Goal: Information Seeking & Learning: Find specific fact

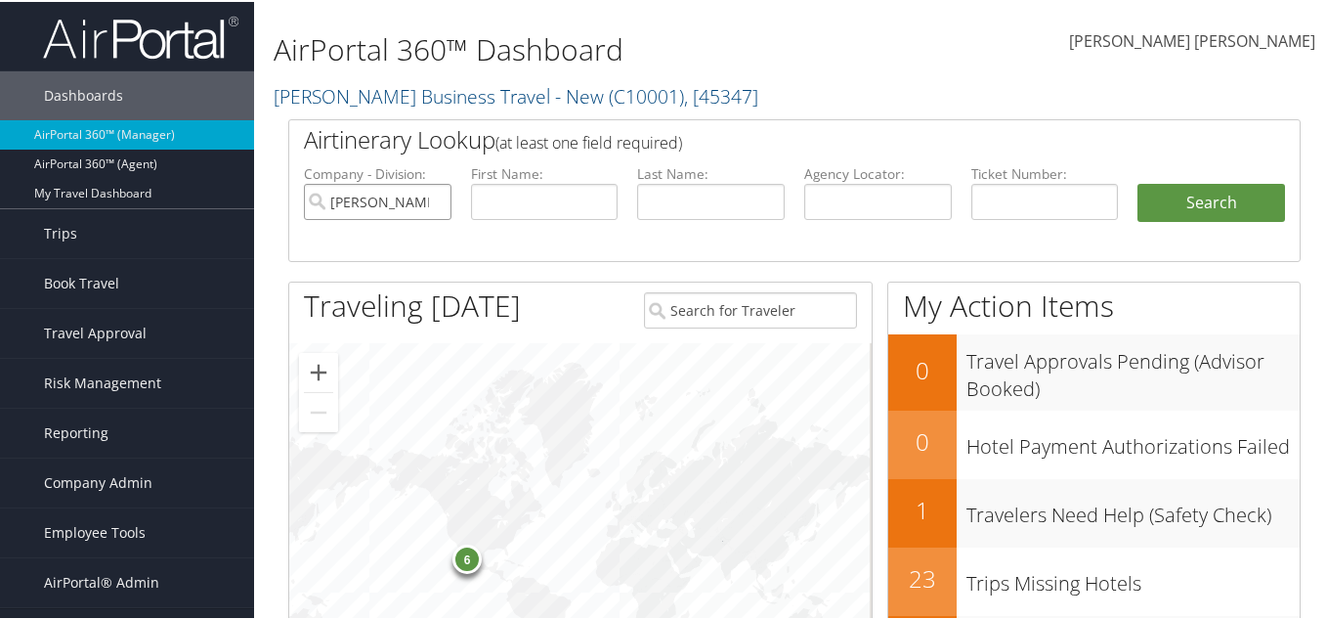
click at [428, 199] on input "Christopherson Business Travel - New" at bounding box center [378, 200] width 148 height 36
click at [844, 196] on input "text" at bounding box center [878, 200] width 148 height 36
paste input "LOGRCK"
type input "LOGRCK"
click at [1178, 189] on button "Search" at bounding box center [1211, 201] width 148 height 39
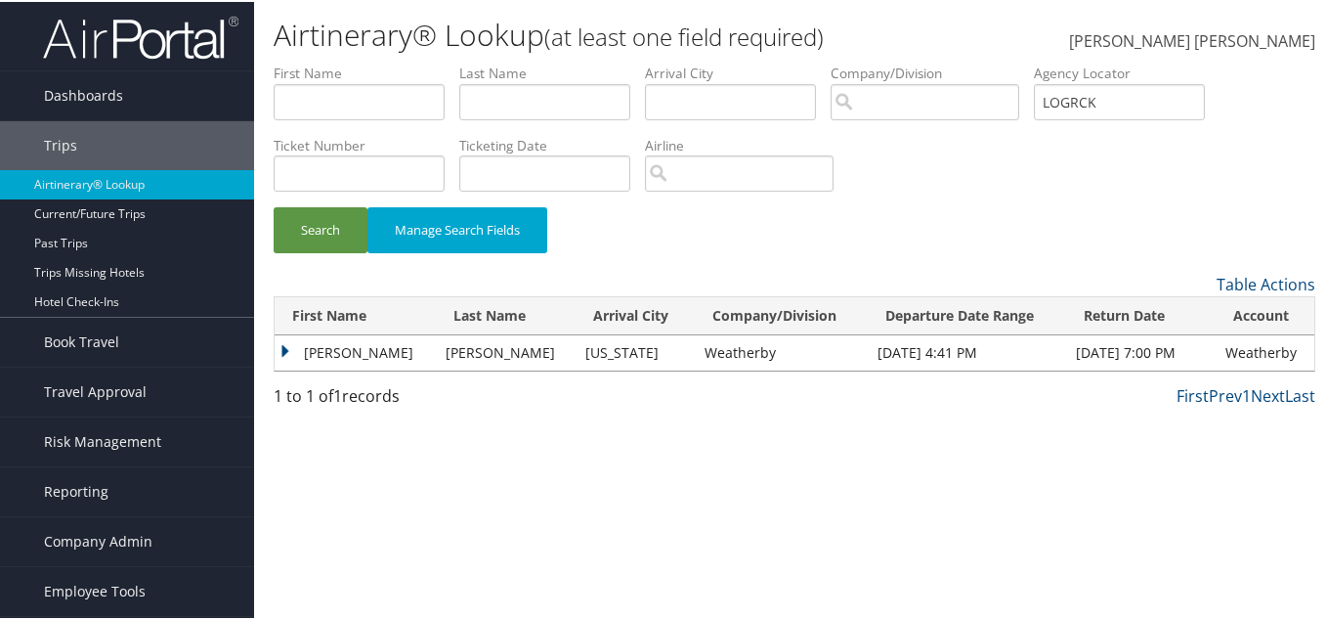
click at [288, 351] on td "Frank" at bounding box center [355, 350] width 161 height 35
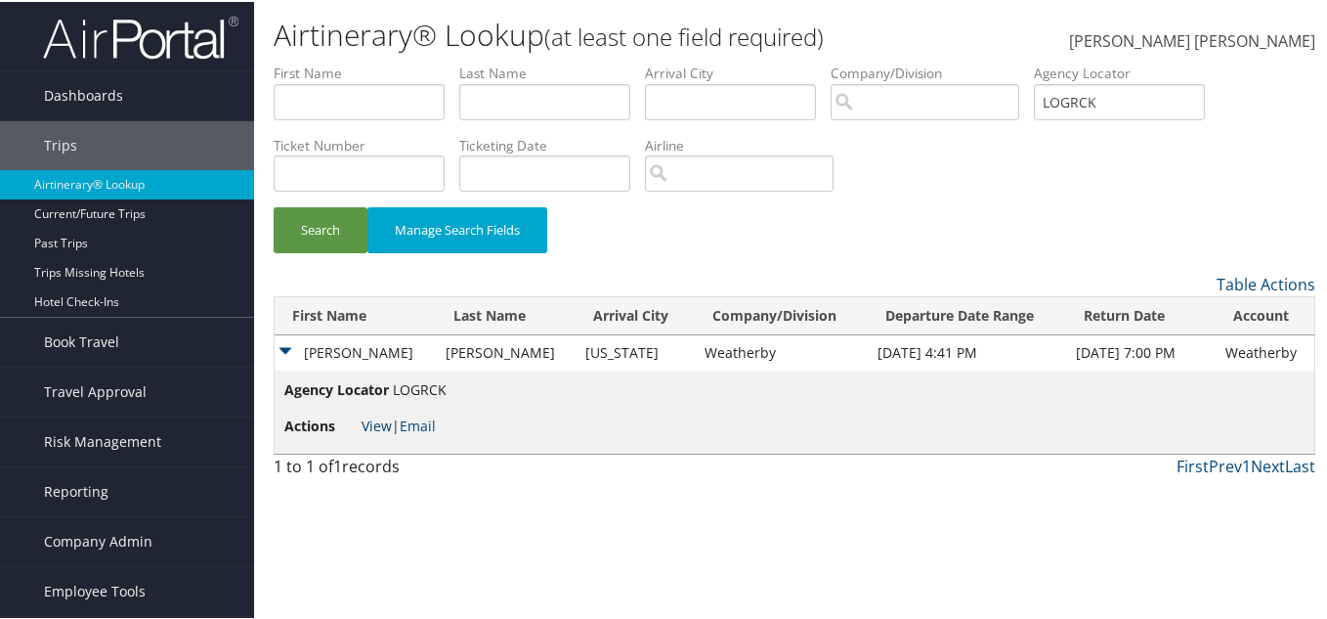
click at [383, 422] on link "View" at bounding box center [377, 423] width 30 height 19
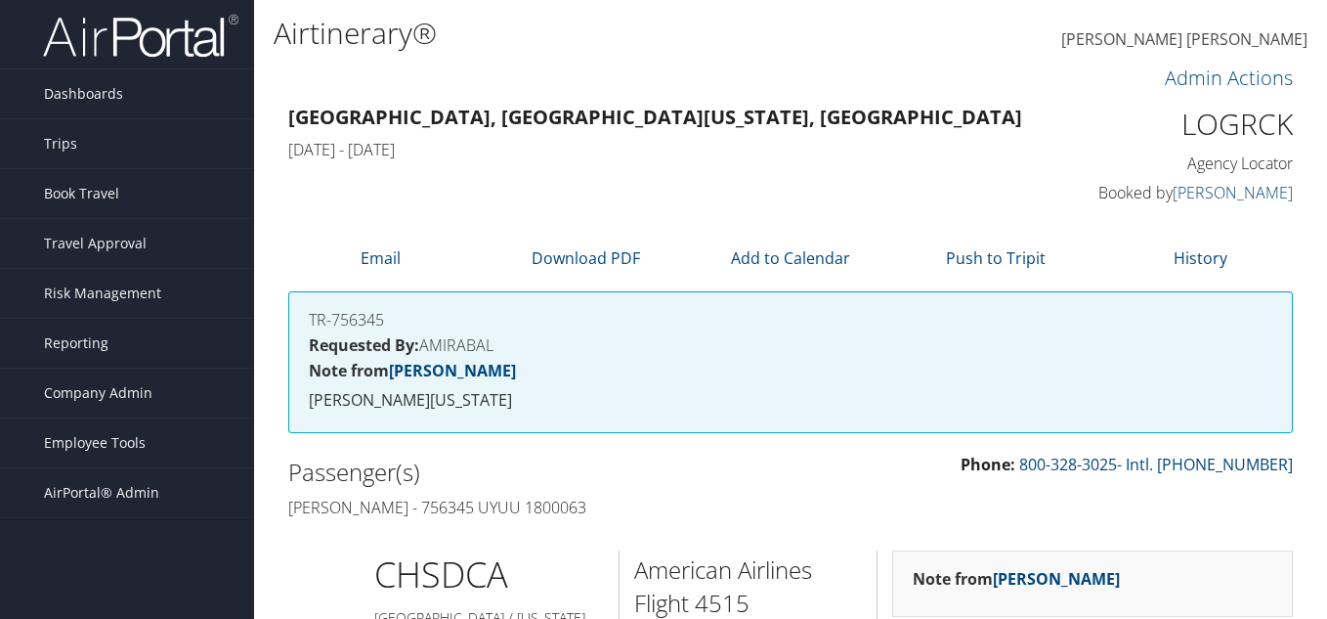
scroll to position [586, 0]
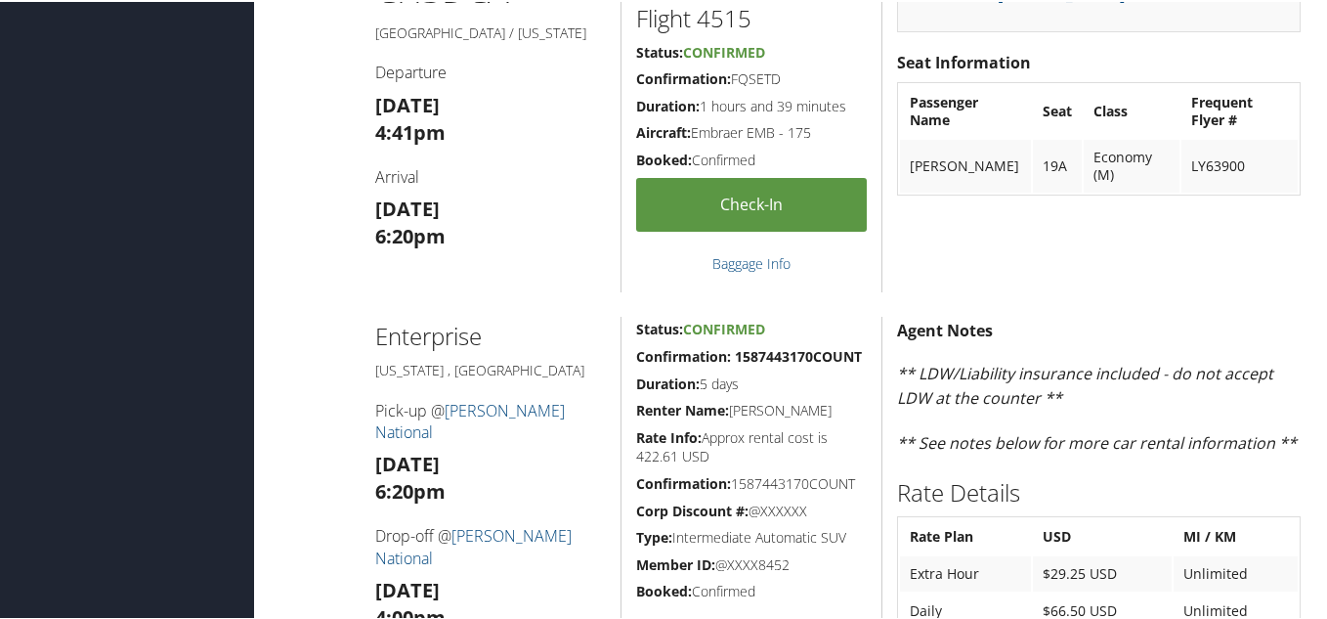
click at [865, 114] on div "American Airlines Flight 4515 Status: Confirmed Confirmation: FQSETD Duration: …" at bounding box center [750, 127] width 261 height 326
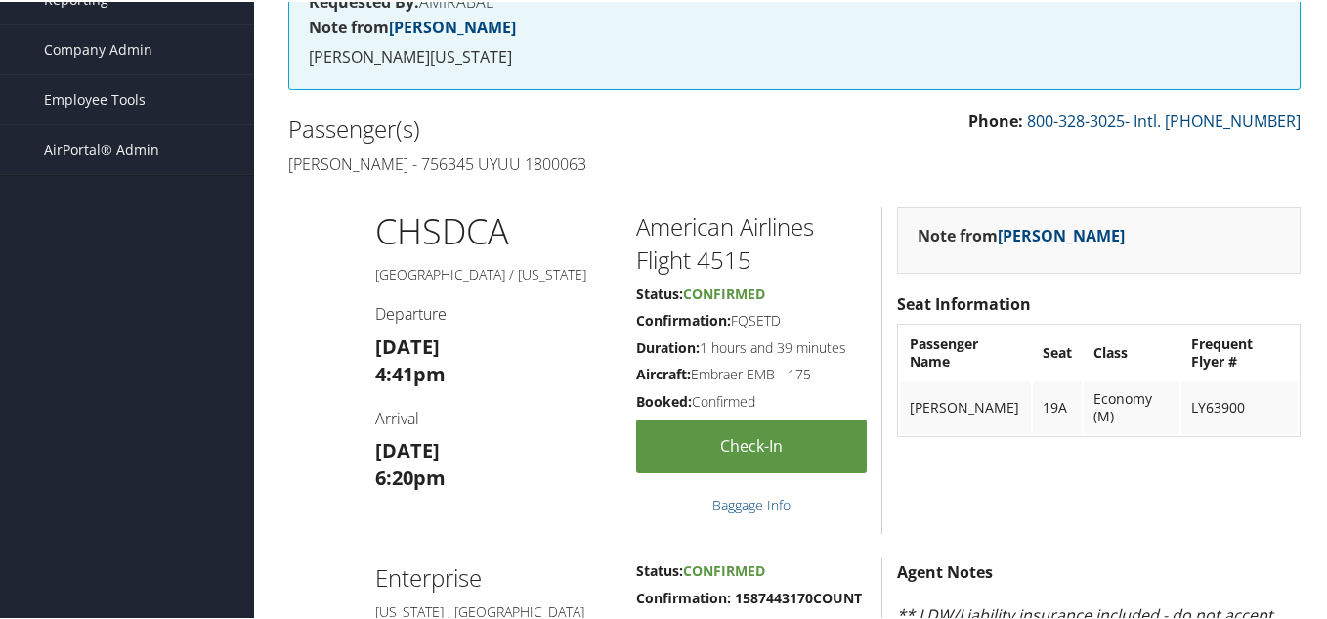
scroll to position [391, 0]
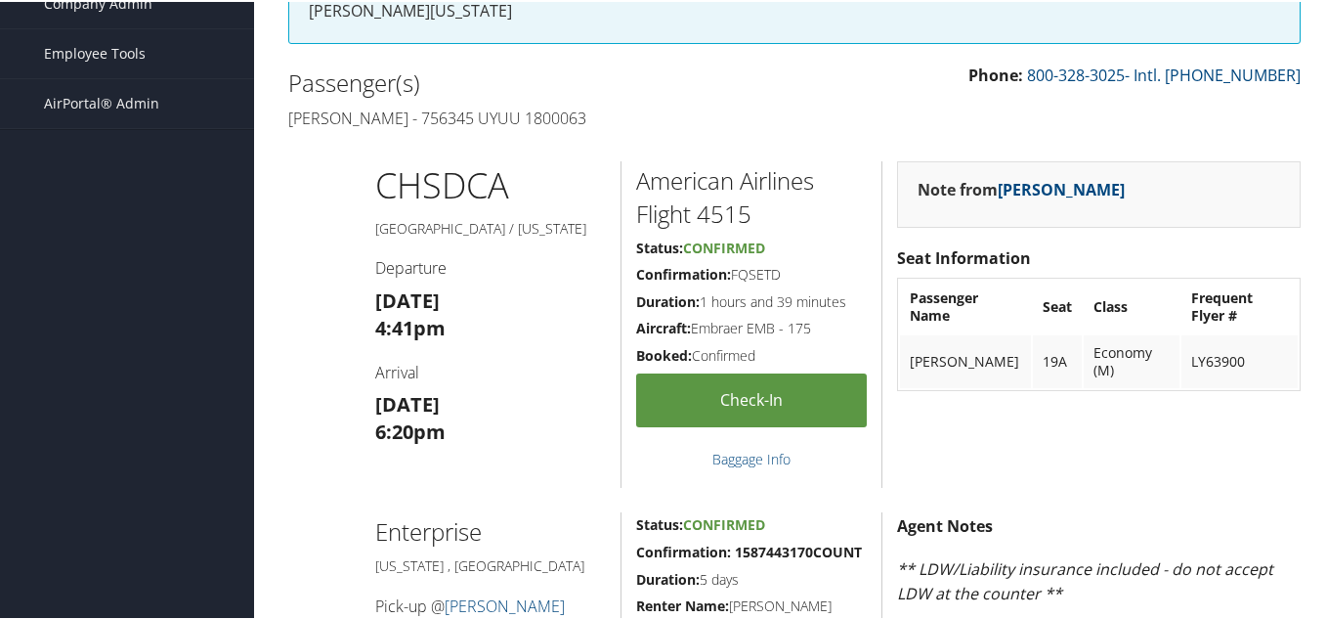
click at [651, 101] on div "Passenger(s) Frank Storniolo - 756345 UYUU 1800063" at bounding box center [534, 98] width 521 height 73
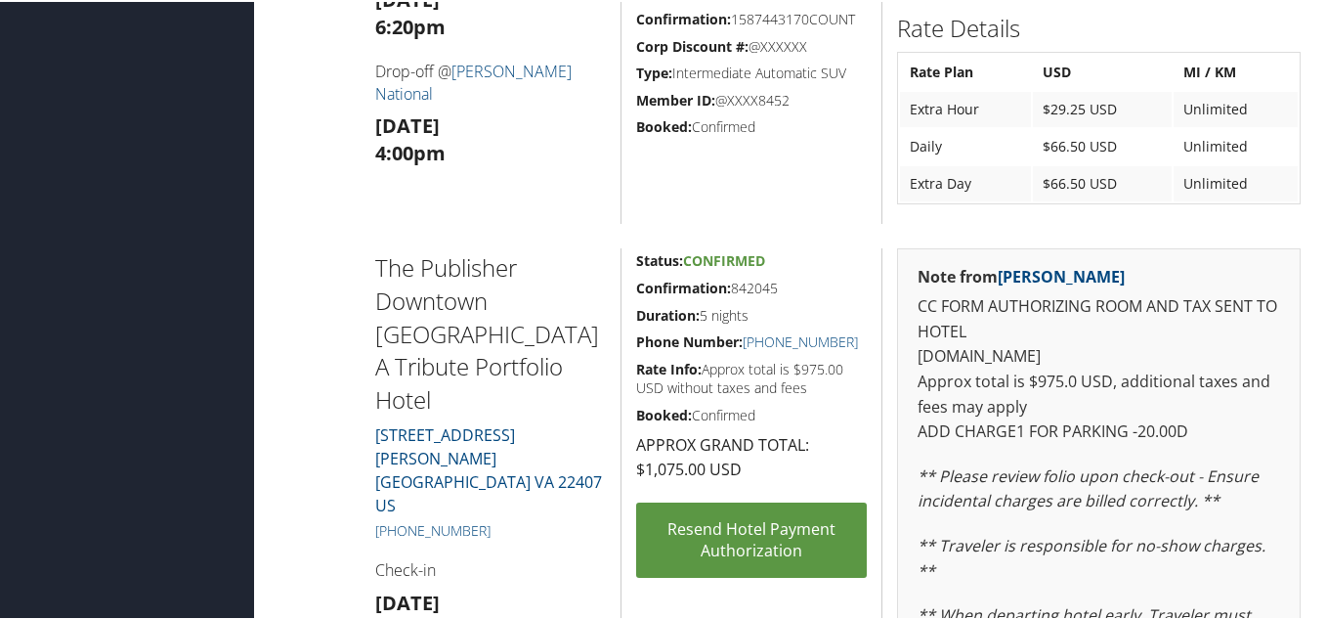
scroll to position [1107, 0]
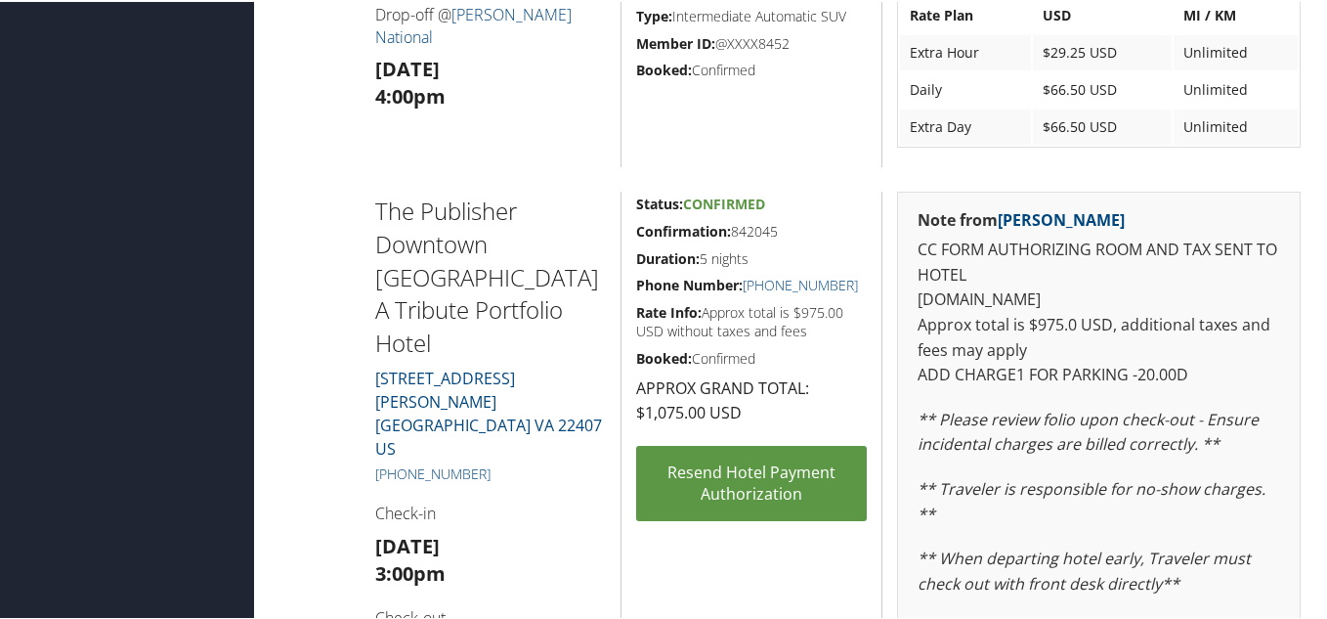
drag, startPoint x: 493, startPoint y: 425, endPoint x: 365, endPoint y: 419, distance: 128.1
click at [365, 419] on div "The Publisher Downtown Fredericksburg A Tribute Portfolio Hotel 711 WILLIAM STR…" at bounding box center [491, 530] width 261 height 680
copy link "+1 (540) 370-7233"
drag, startPoint x: 487, startPoint y: 501, endPoint x: 491, endPoint y: 473, distance: 28.8
click at [490, 531] on h3 "Sun 12 Oct 3:00pm" at bounding box center [491, 558] width 232 height 55
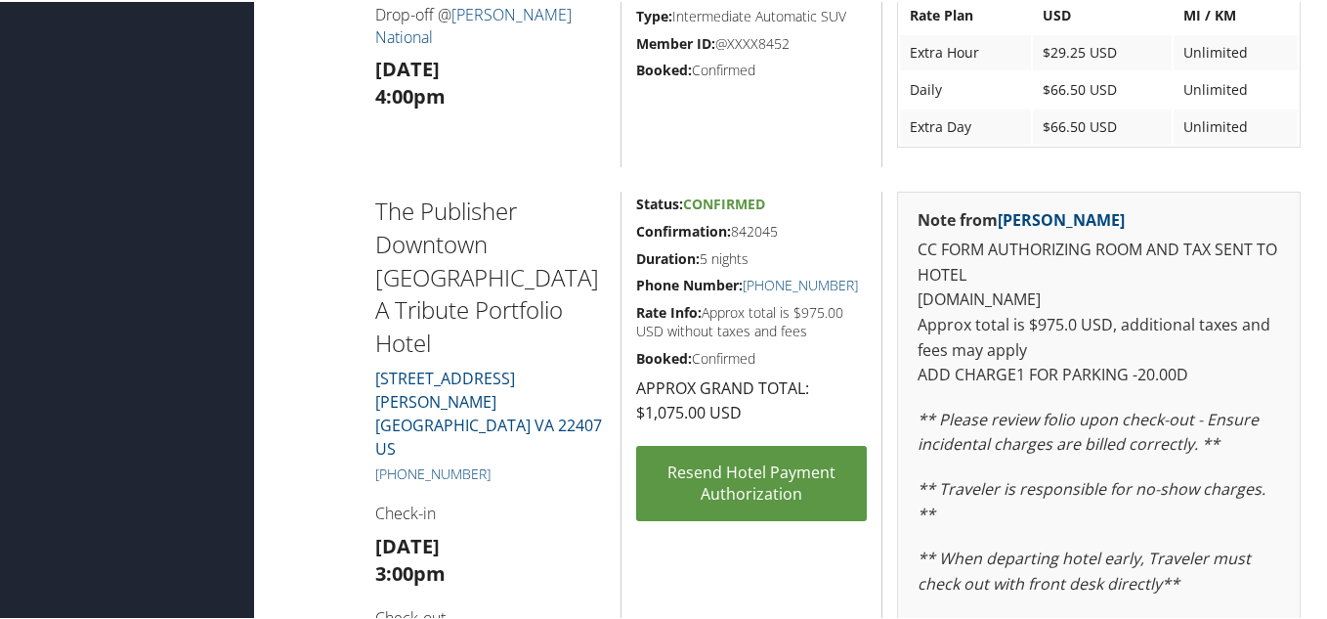
drag, startPoint x: 497, startPoint y: 423, endPoint x: 368, endPoint y: 428, distance: 129.1
click at [368, 428] on div "The Publisher Downtown Fredericksburg A Tribute Portfolio Hotel 711 WILLIAM STR…" at bounding box center [491, 530] width 261 height 680
copy link "+1 (540) 370-7233"
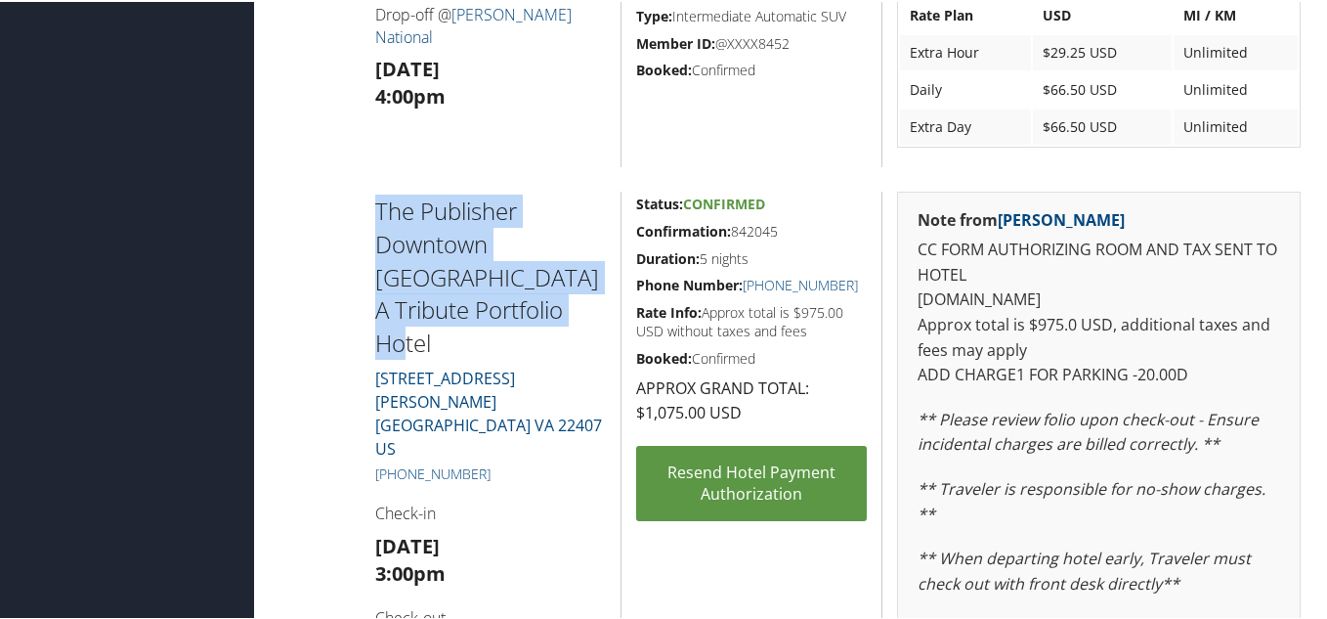
drag, startPoint x: 358, startPoint y: 211, endPoint x: 579, endPoint y: 344, distance: 258.6
click at [579, 344] on div "The Publisher Downtown Fredericksburg A Tribute Portfolio Hotel 711 WILLIAM STR…" at bounding box center [795, 530] width 1042 height 680
copy h2 "The Publisher Downtown Fredericksburg A Tribute Portfolio Hotel"
click at [569, 338] on h2 "The Publisher Downtown Fredericksburg A Tribute Portfolio Hotel" at bounding box center [491, 274] width 232 height 164
drag, startPoint x: 371, startPoint y: 206, endPoint x: 557, endPoint y: 324, distance: 220.1
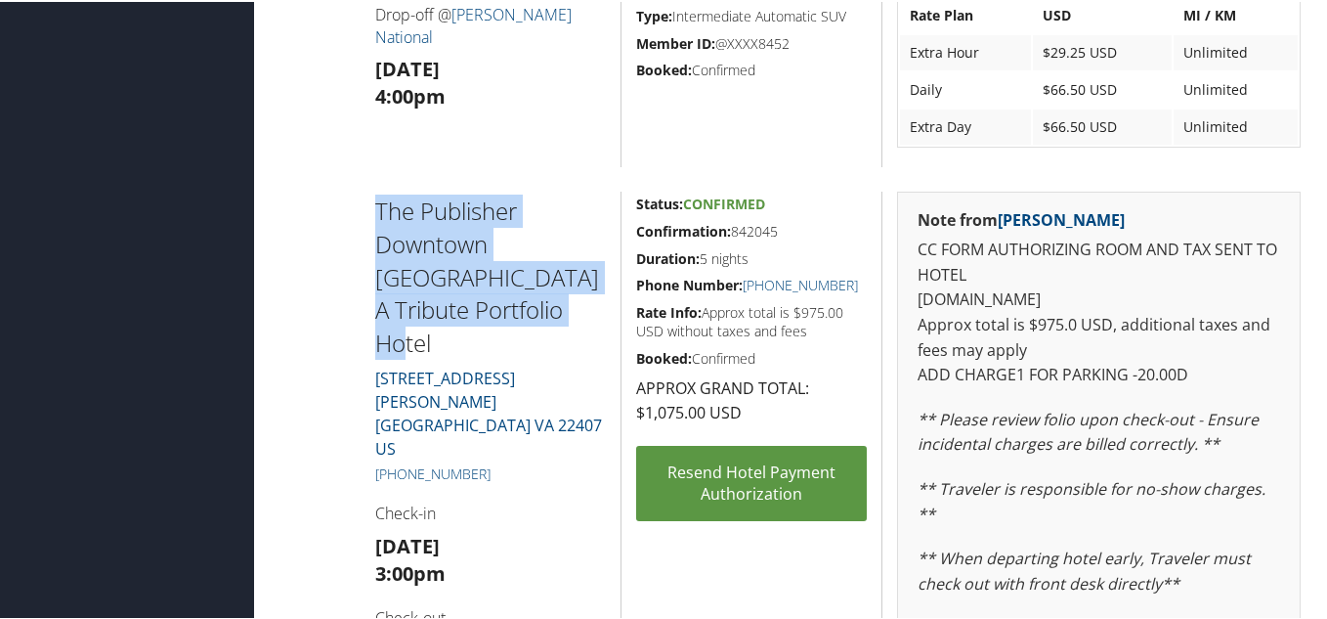
click at [557, 324] on div "The Publisher Downtown Fredericksburg A Tribute Portfolio Hotel 711 WILLIAM STR…" at bounding box center [491, 530] width 261 height 680
copy h2 "The Publisher Downtown Fredericksburg A Tribute Portfolio Hotel"
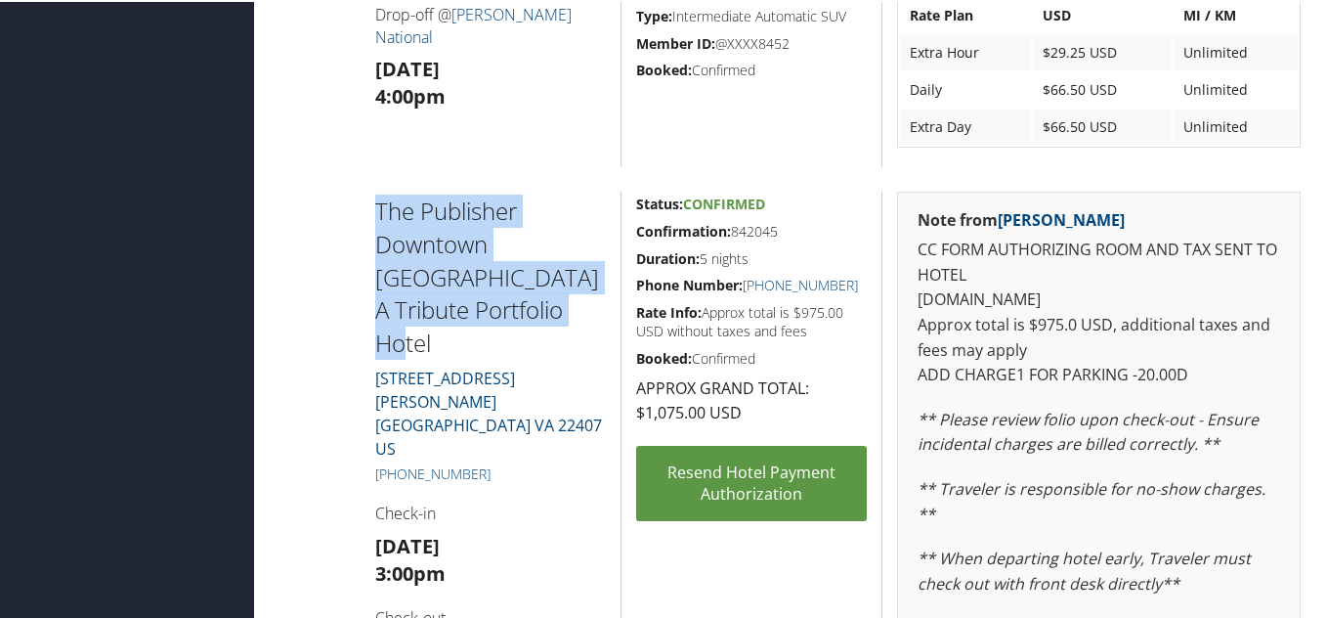
drag, startPoint x: 370, startPoint y: 201, endPoint x: 583, endPoint y: 338, distance: 253.2
click at [583, 338] on div "The Publisher Downtown Fredericksburg A Tribute Portfolio Hotel 711 WILLIAM STR…" at bounding box center [491, 530] width 261 height 680
copy h2 "The Publisher Downtown Fredericksburg A Tribute Portfolio Hotel"
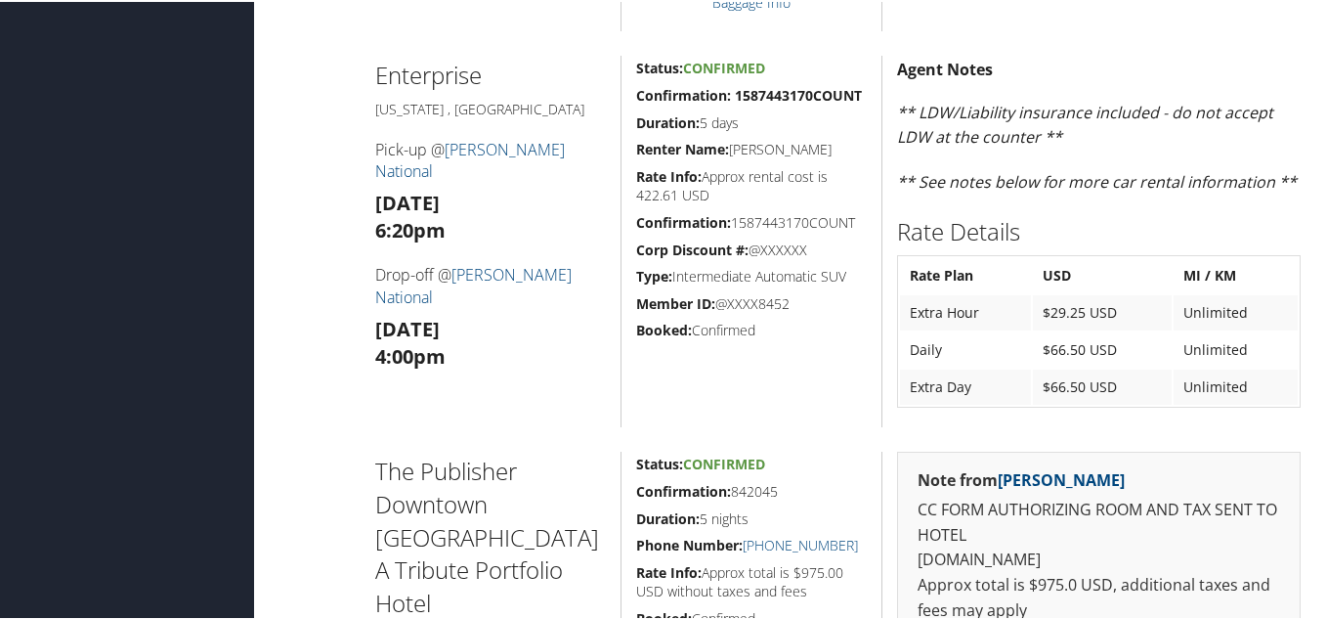
scroll to position [782, 0]
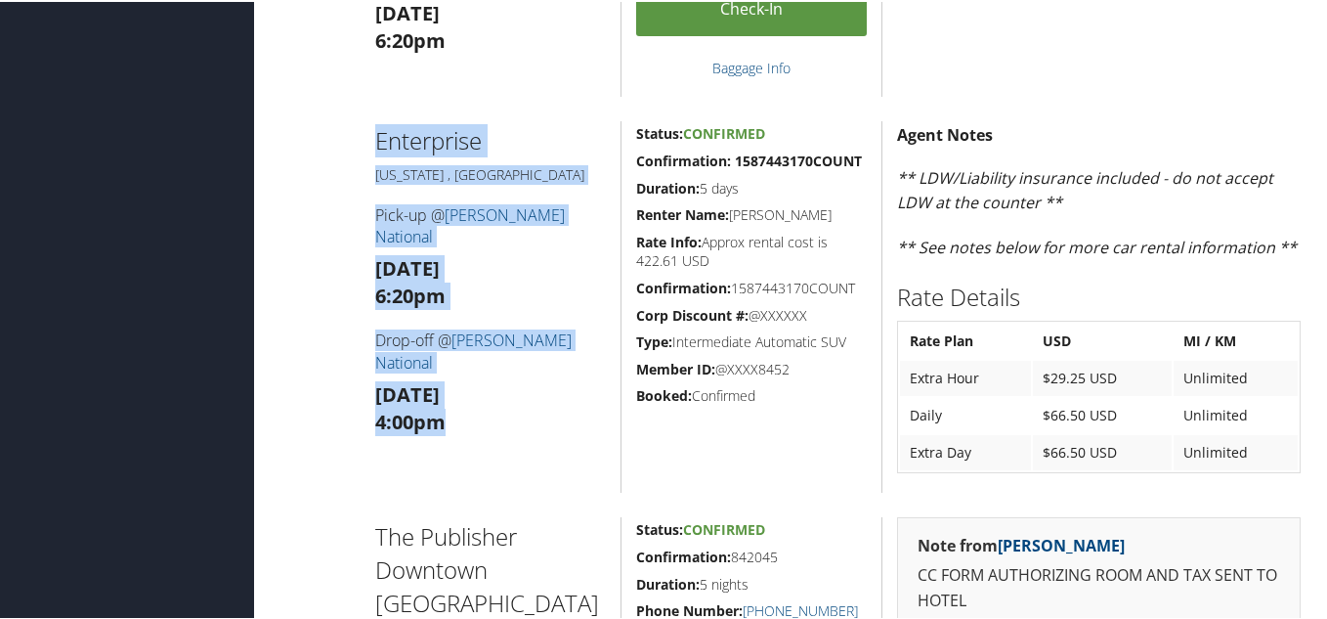
drag, startPoint x: 363, startPoint y: 132, endPoint x: 568, endPoint y: 411, distance: 346.1
click at [568, 411] on div "Enterprise Washington , DC Pick-up @ Ronald Reagan National Sun 12 Oct 6:20pm D…" at bounding box center [491, 304] width 261 height 371
click at [600, 212] on h4 "Pick-up @ Ronald Reagan National" at bounding box center [491, 224] width 232 height 44
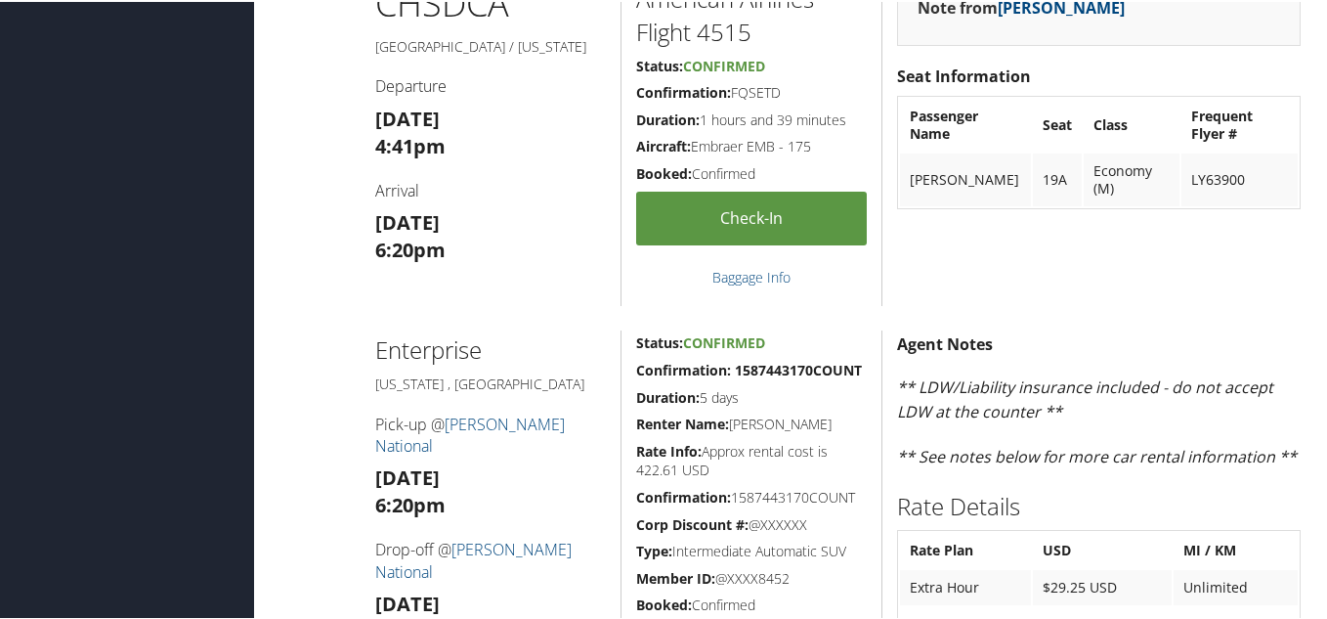
scroll to position [586, 0]
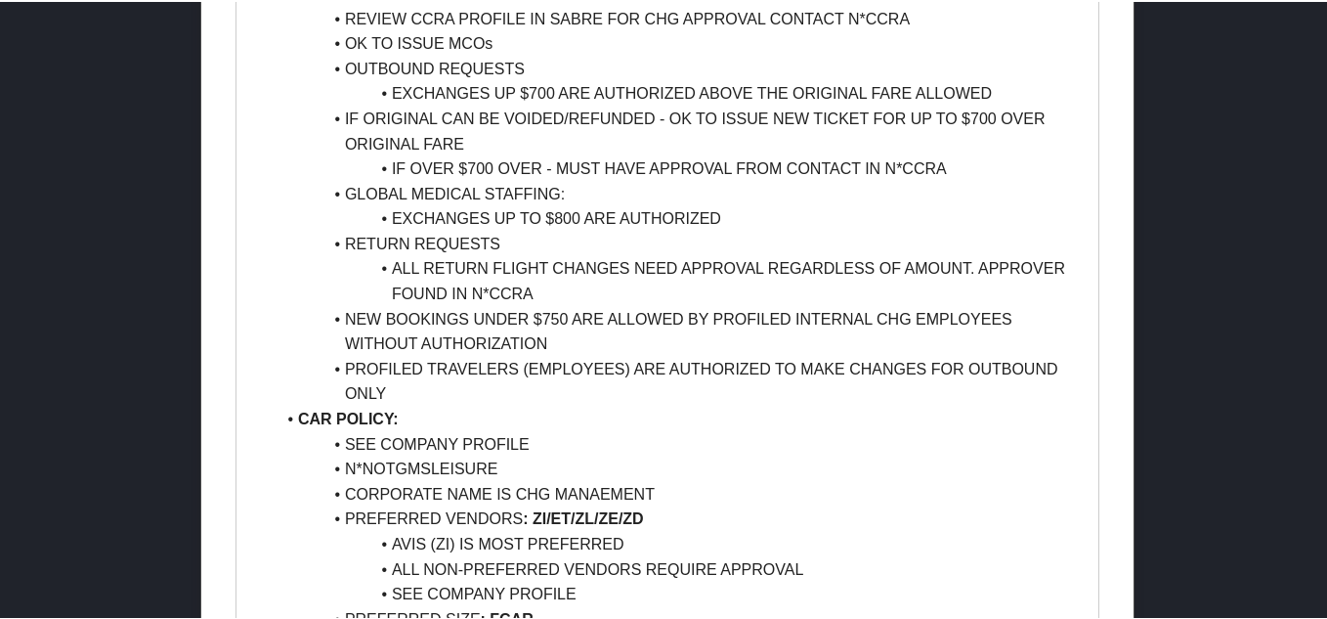
scroll to position [1107, 0]
